Goal: Information Seeking & Learning: Learn about a topic

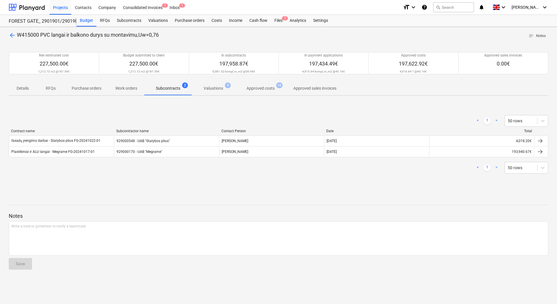
click at [268, 87] on p "Approved costs" at bounding box center [260, 88] width 28 height 6
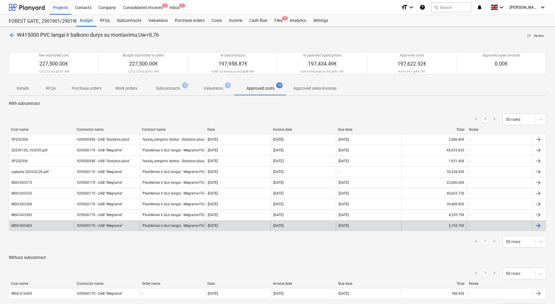
click at [542, 225] on div at bounding box center [539, 225] width 14 height 9
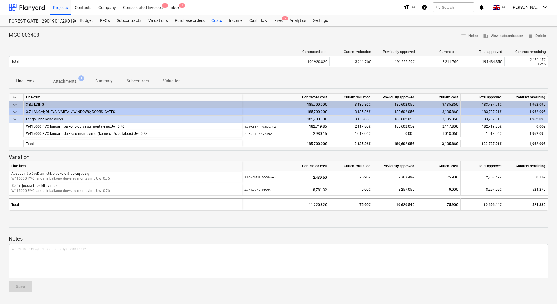
click at [66, 83] on p "Attachments" at bounding box center [65, 81] width 24 height 6
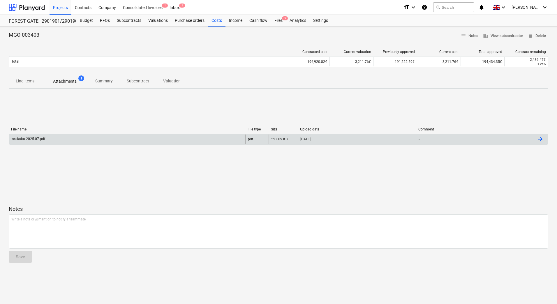
click at [30, 135] on div "sąskaita 2025.07.pdf" at bounding box center [127, 139] width 236 height 9
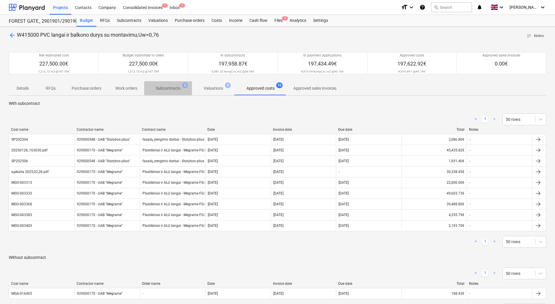
click at [163, 87] on p "Subcontracts" at bounding box center [168, 88] width 24 height 6
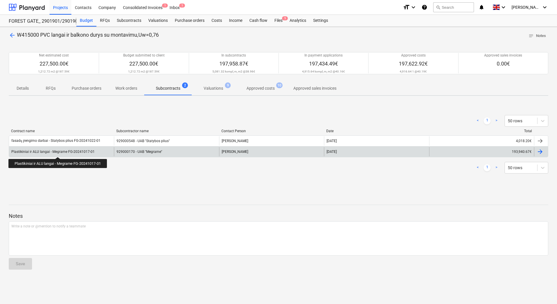
click at [59, 152] on div "Plastikiniai ir ALU langai - Megrame FG-20241017-01" at bounding box center [52, 152] width 83 height 4
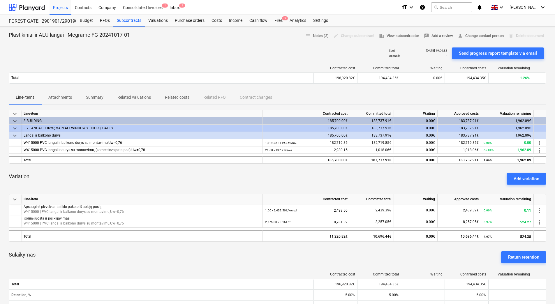
click at [66, 97] on p "Attachments" at bounding box center [60, 97] width 24 height 6
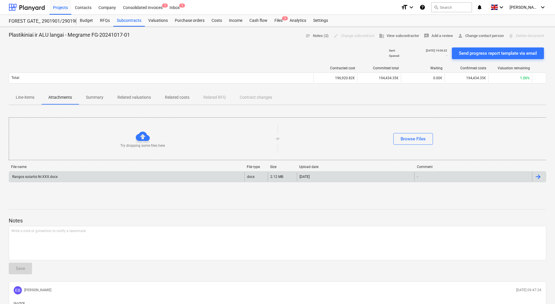
click at [42, 179] on div "Rangos sutartis Nr.XXX.docx" at bounding box center [34, 177] width 46 height 4
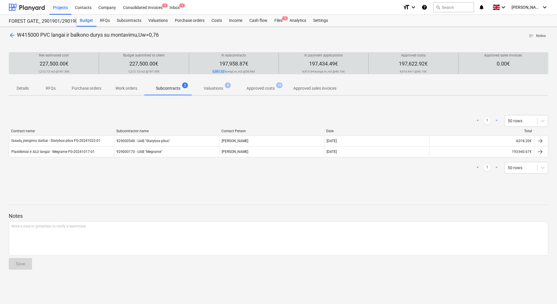
drag, startPoint x: 213, startPoint y: 71, endPoint x: 225, endPoint y: 71, distance: 12.2
click at [225, 71] on p "5,081.32 kompl, m, m2 @ 38.96€" at bounding box center [233, 72] width 43 height 4
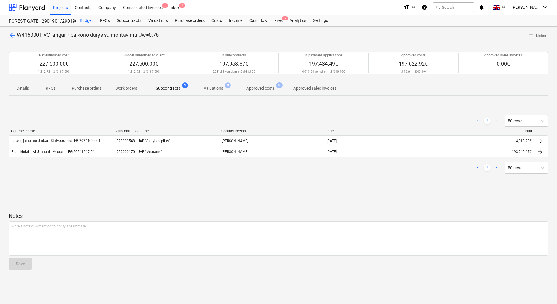
drag, startPoint x: 225, startPoint y: 71, endPoint x: 205, endPoint y: 115, distance: 48.0
click at [205, 115] on div "< 1 > 50 rows" at bounding box center [279, 121] width 540 height 12
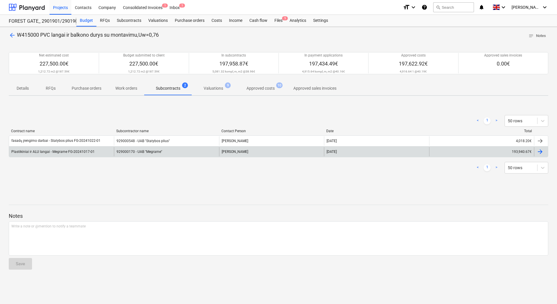
click at [538, 152] on div at bounding box center [540, 151] width 7 height 7
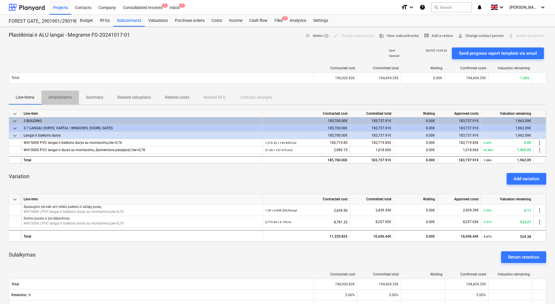
click at [55, 98] on p "Attachments" at bounding box center [60, 97] width 24 height 6
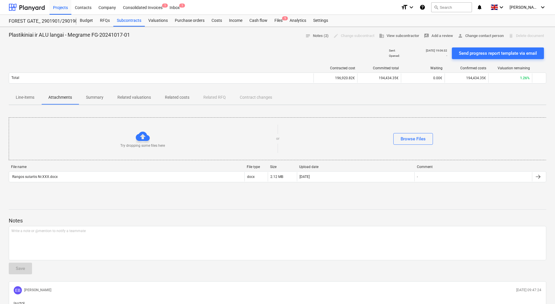
click at [141, 96] on p "Related valuations" at bounding box center [134, 97] width 34 height 6
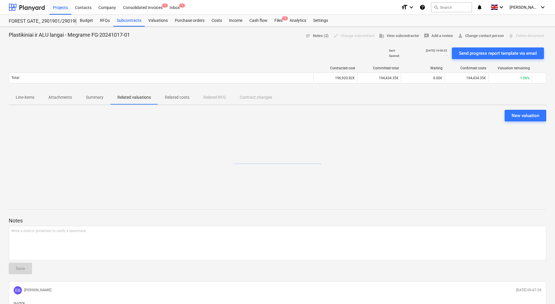
click at [94, 96] on p "Summary" at bounding box center [94, 97] width 17 height 6
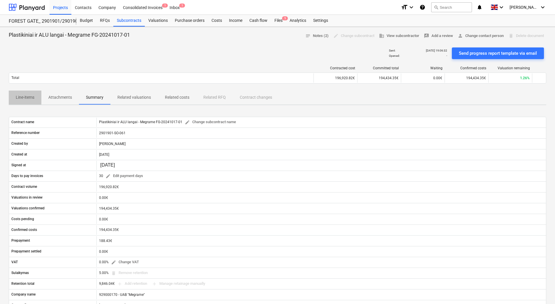
click at [26, 97] on p "Line-items" at bounding box center [25, 97] width 19 height 6
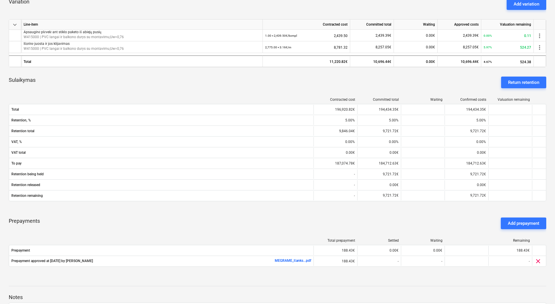
scroll to position [262, 0]
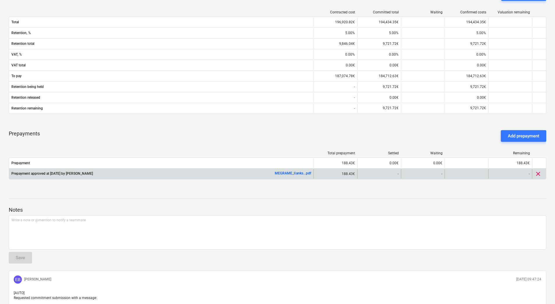
click at [293, 175] on link "MEGRAME_Išanks...pdf" at bounding box center [293, 173] width 36 height 4
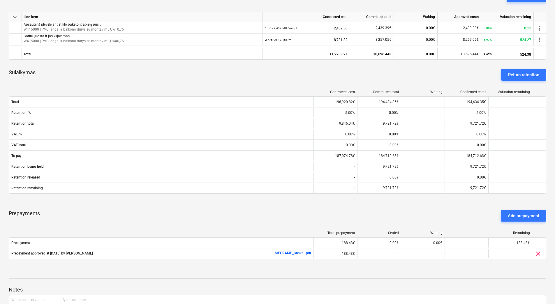
scroll to position [87, 0]
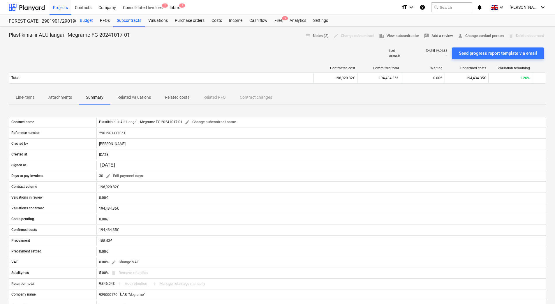
drag, startPoint x: 87, startPoint y: 19, endPoint x: 92, endPoint y: 20, distance: 4.8
click at [87, 19] on div "Budget" at bounding box center [86, 21] width 20 height 12
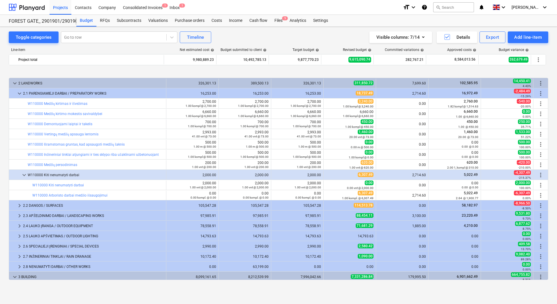
scroll to position [222, 0]
